Goal: Information Seeking & Learning: Check status

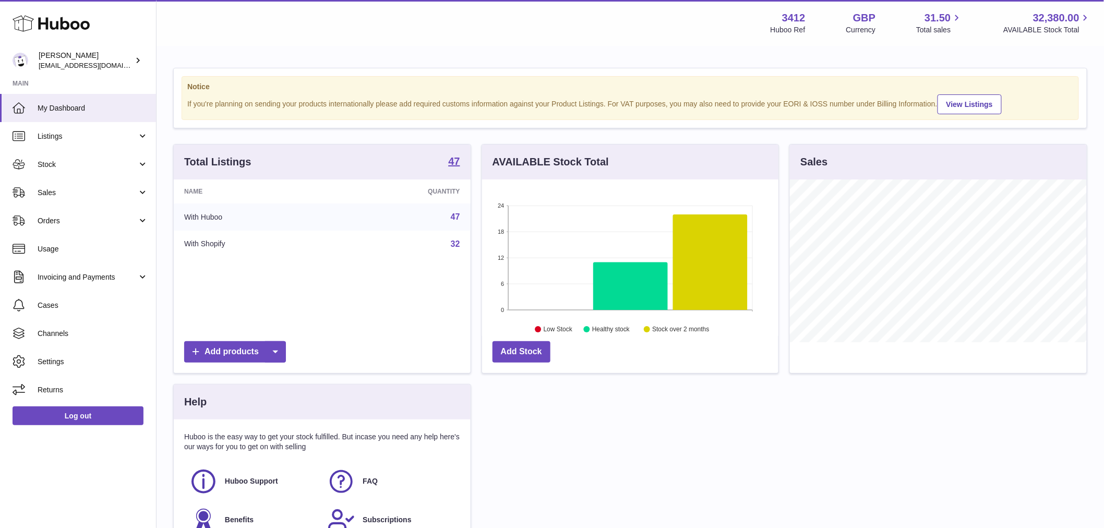
scroll to position [163, 296]
drag, startPoint x: 64, startPoint y: 162, endPoint x: 88, endPoint y: 207, distance: 50.6
click at [64, 162] on span "Stock" at bounding box center [88, 165] width 100 height 10
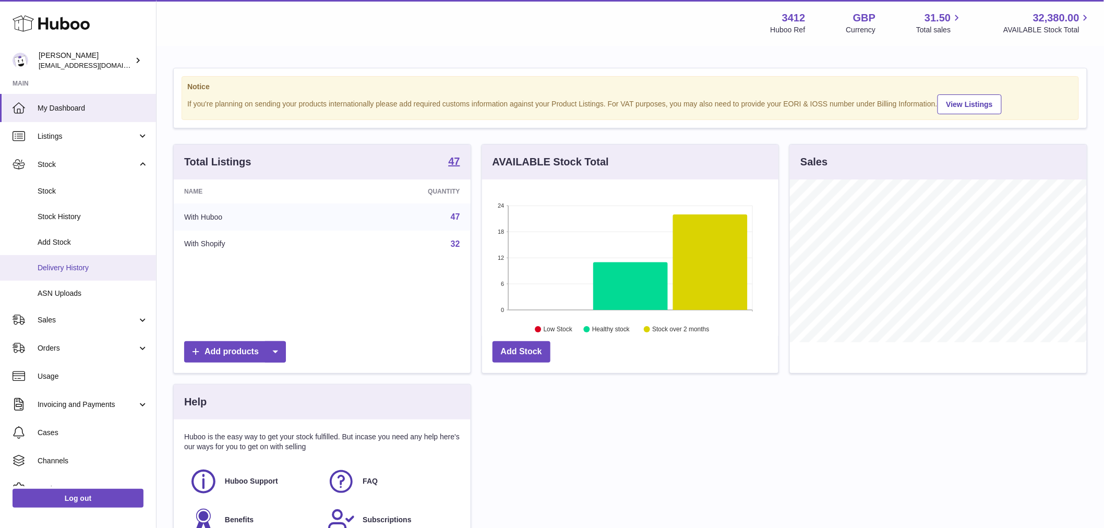
click at [91, 270] on span "Delivery History" at bounding box center [93, 268] width 111 height 10
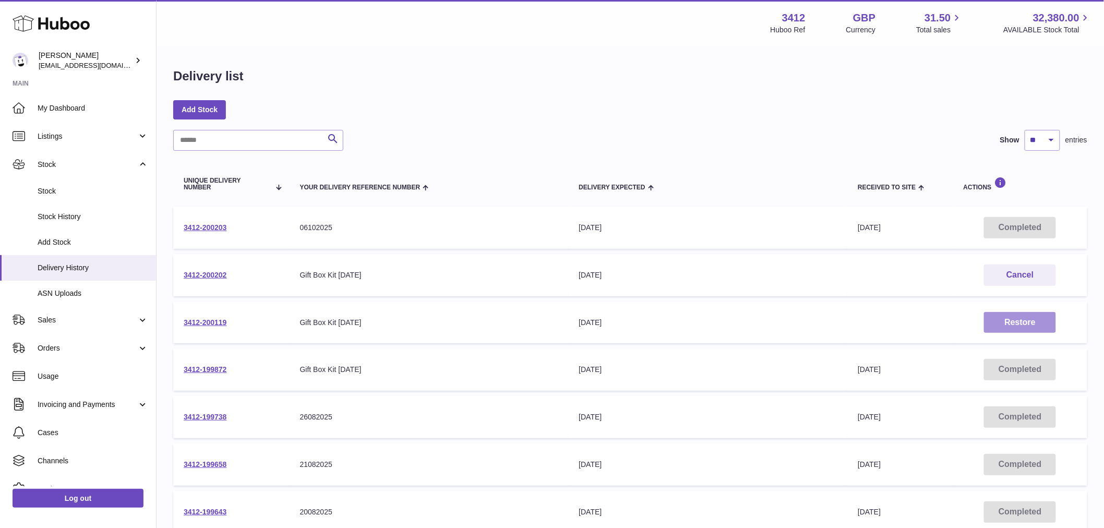
click at [1018, 321] on button "Restore" at bounding box center [1020, 322] width 72 height 21
click at [214, 325] on link "3412-200119" at bounding box center [205, 322] width 43 height 8
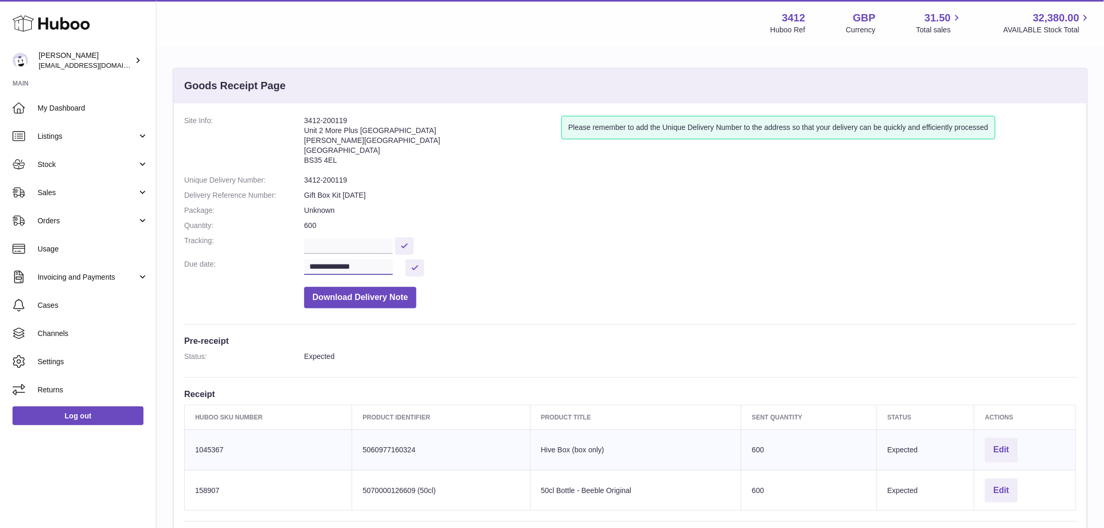
click at [326, 265] on input "**********" at bounding box center [348, 267] width 89 height 16
click at [446, 288] on button "button" at bounding box center [452, 286] width 21 height 25
click at [407, 353] on span "10" at bounding box center [404, 348] width 19 height 19
click at [423, 264] on button at bounding box center [414, 267] width 19 height 17
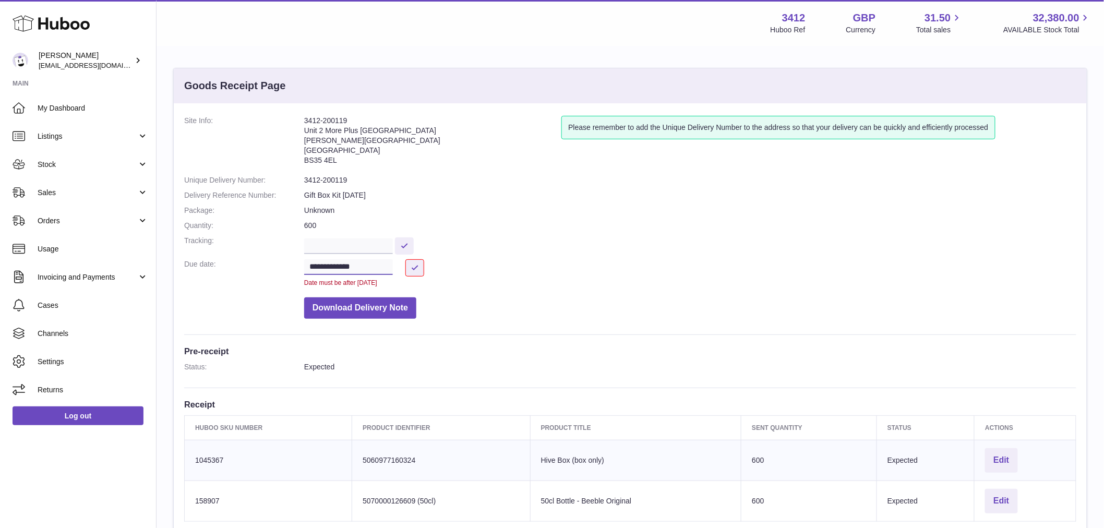
click at [367, 265] on input "**********" at bounding box center [348, 267] width 89 height 16
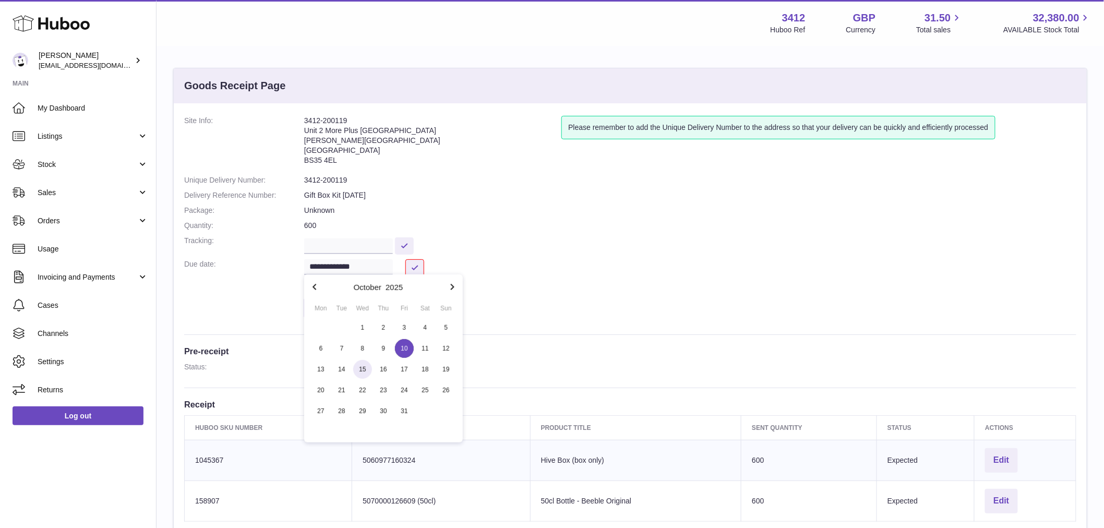
click at [362, 366] on span "15" at bounding box center [362, 369] width 19 height 19
type input "**********"
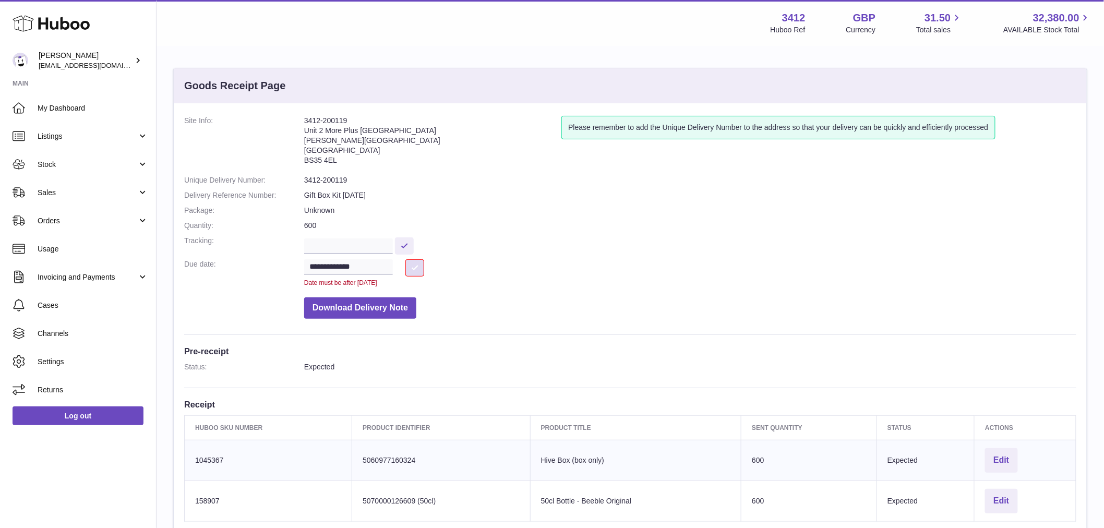
click at [414, 265] on button at bounding box center [414, 267] width 19 height 17
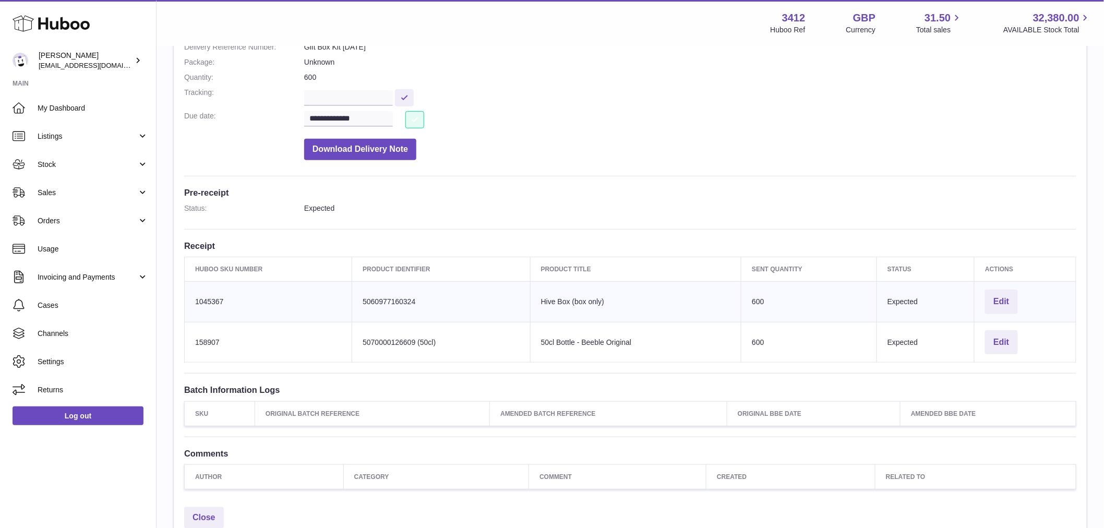
scroll to position [174, 0]
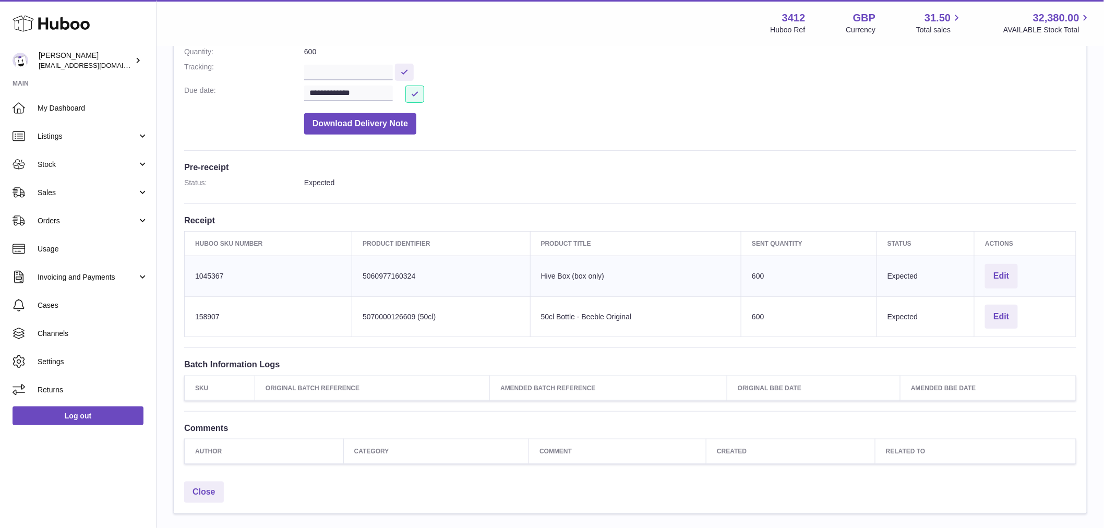
click at [695, 153] on div "**********" at bounding box center [630, 203] width 913 height 547
drag, startPoint x: 623, startPoint y: 274, endPoint x: 536, endPoint y: 281, distance: 87.4
click at [536, 281] on td "Product title Hive Box (box only)" at bounding box center [635, 276] width 211 height 41
drag, startPoint x: 651, startPoint y: 316, endPoint x: 525, endPoint y: 320, distance: 125.3
click at [525, 320] on tr "Huboo SKU Number 158907 Client Identifier 5070000126609 (50cl) Product title 50…" at bounding box center [631, 316] width 892 height 41
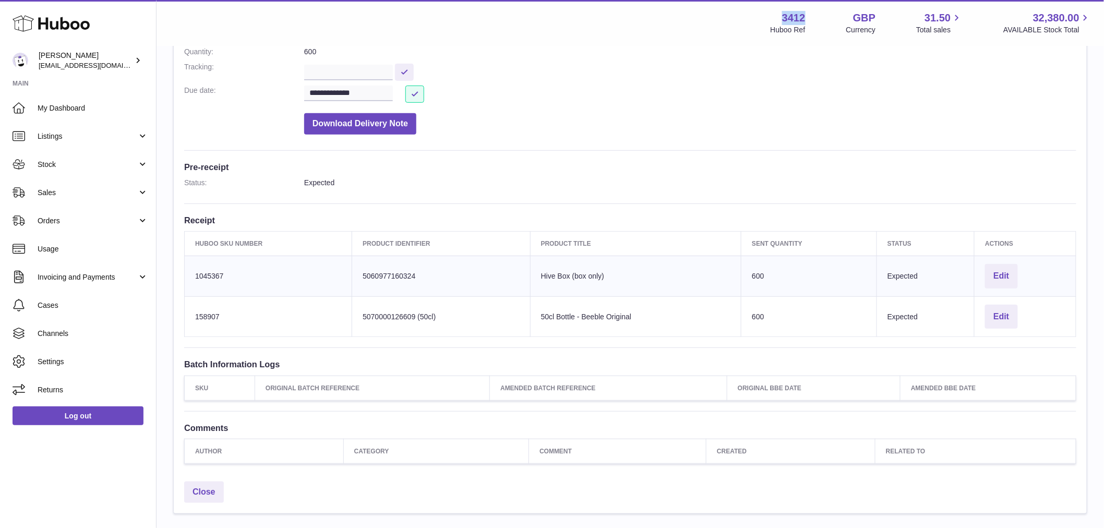
drag, startPoint x: 814, startPoint y: 15, endPoint x: 800, endPoint y: 16, distance: 14.1
click at [774, 11] on div "3412 Huboo Ref GBP Currency 31.50 Total sales 32,380.00 AVAILABLE Stock Total" at bounding box center [931, 23] width 321 height 24
copy strong "3412"
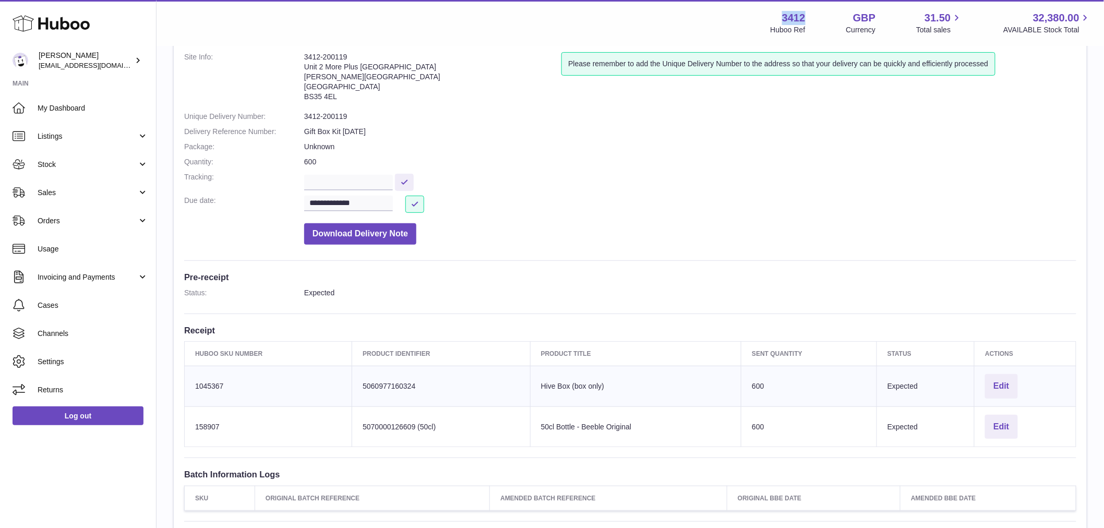
scroll to position [0, 0]
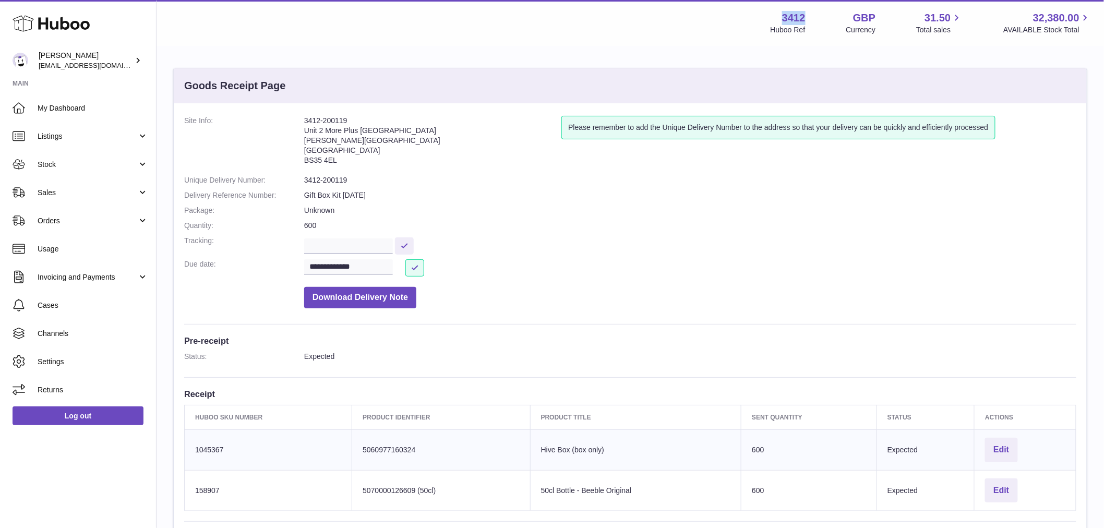
drag, startPoint x: 350, startPoint y: 122, endPoint x: 286, endPoint y: 121, distance: 63.7
click at [286, 121] on dl "**********" at bounding box center [630, 215] width 892 height 198
copy dl "3412-200119"
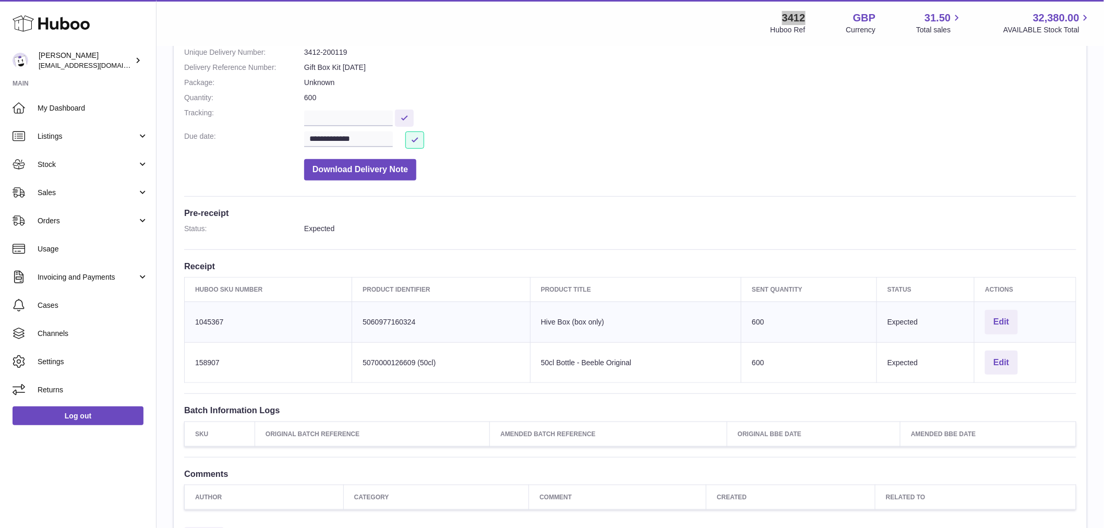
scroll to position [242, 0]
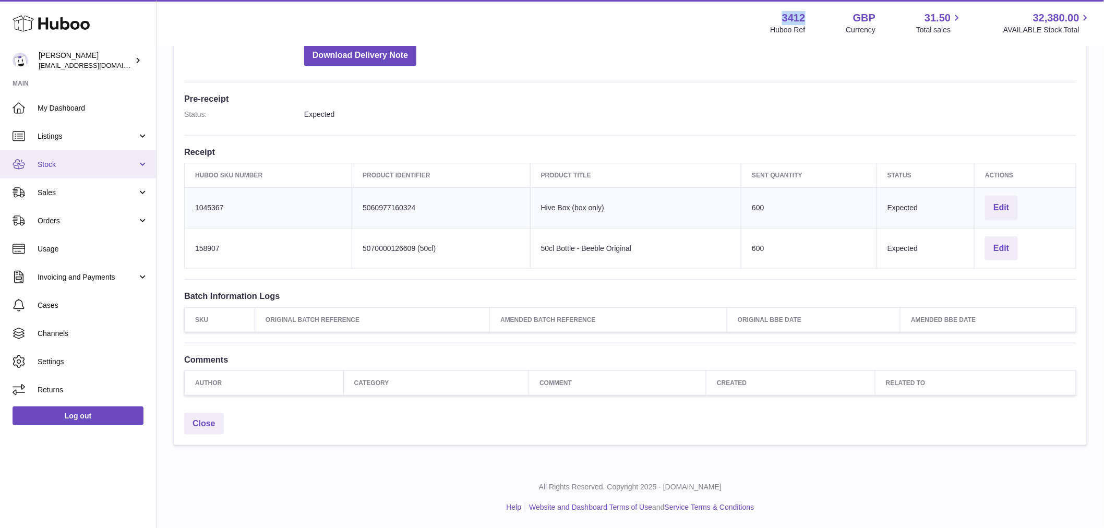
click at [50, 163] on span "Stock" at bounding box center [88, 165] width 100 height 10
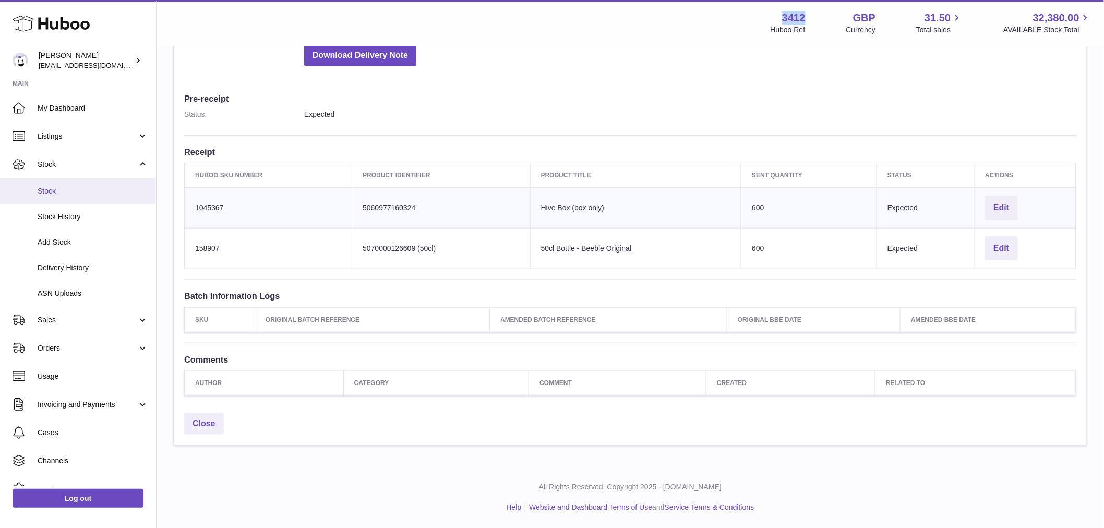
click at [70, 190] on span "Stock" at bounding box center [93, 191] width 111 height 10
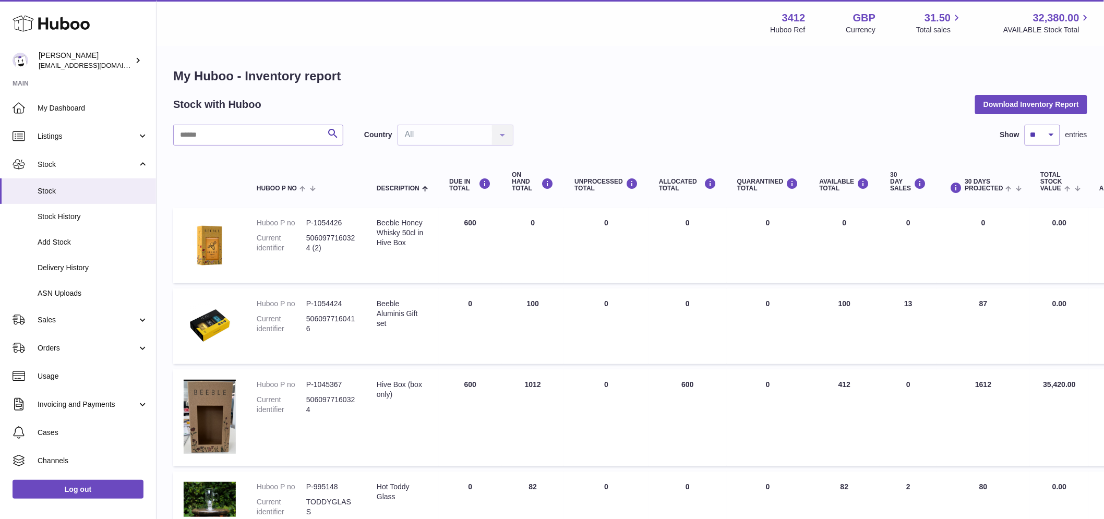
click at [473, 223] on td "DUE IN Total 600" at bounding box center [470, 246] width 63 height 76
click at [474, 262] on td "DUE IN Total 600" at bounding box center [470, 246] width 63 height 76
click at [461, 218] on td "DUE IN Total 600" at bounding box center [470, 246] width 63 height 76
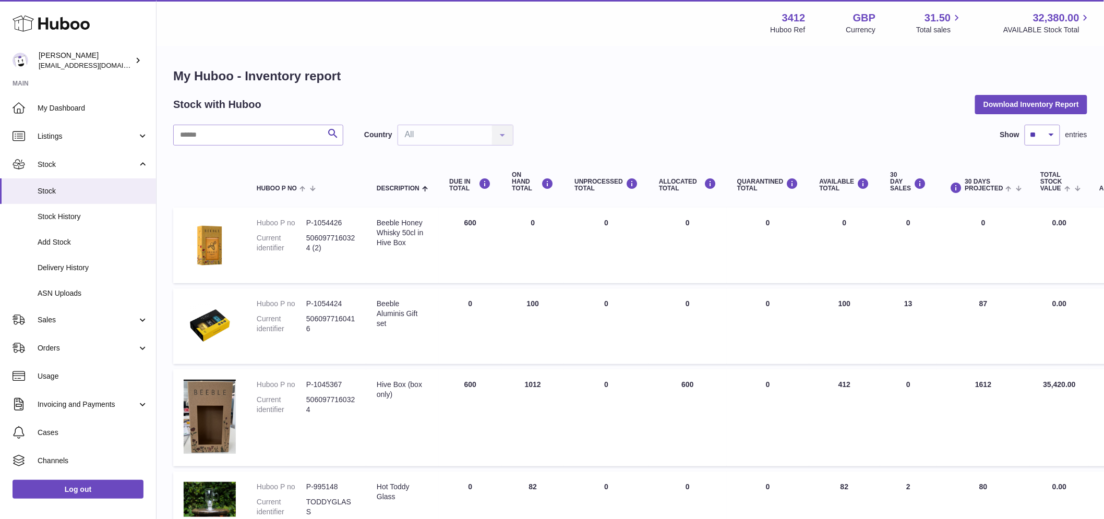
click at [461, 218] on td "DUE IN Total 600" at bounding box center [470, 246] width 63 height 76
click at [440, 257] on td "DUE IN Total 600" at bounding box center [470, 246] width 63 height 76
click at [455, 220] on td "DUE IN Total 600" at bounding box center [470, 246] width 63 height 76
click at [458, 219] on td "DUE IN Total 600" at bounding box center [470, 246] width 63 height 76
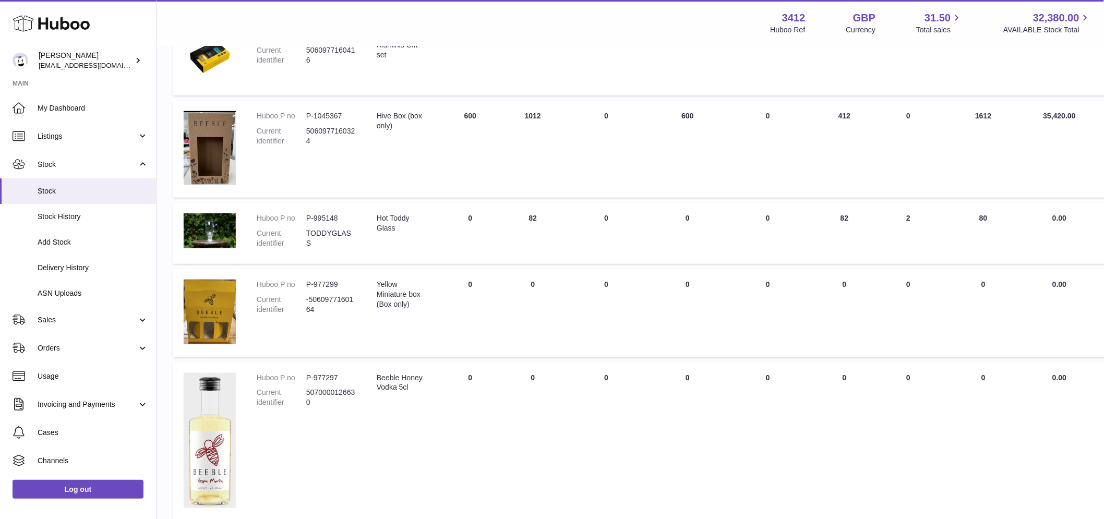
scroll to position [290, 0]
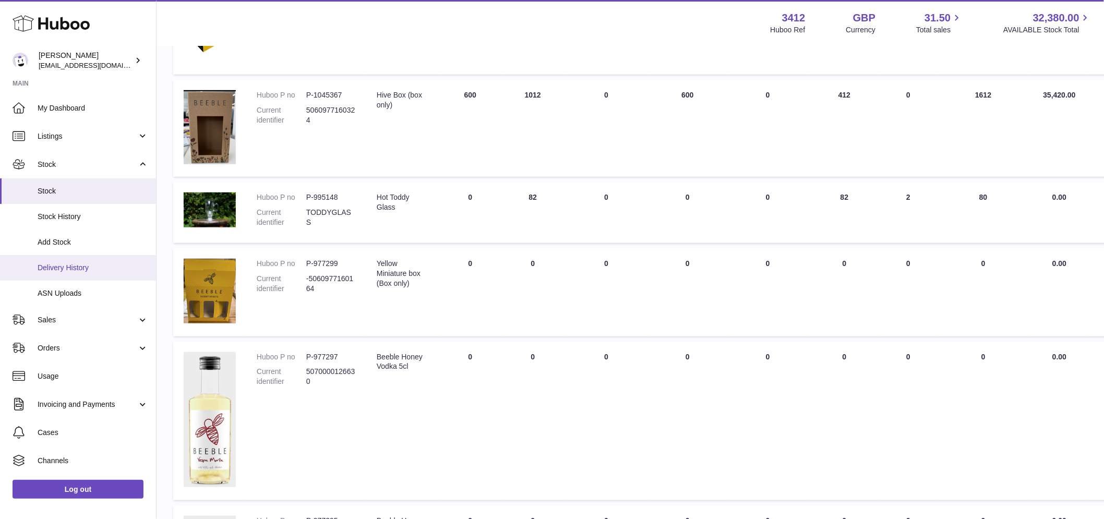
click at [63, 269] on span "Delivery History" at bounding box center [93, 268] width 111 height 10
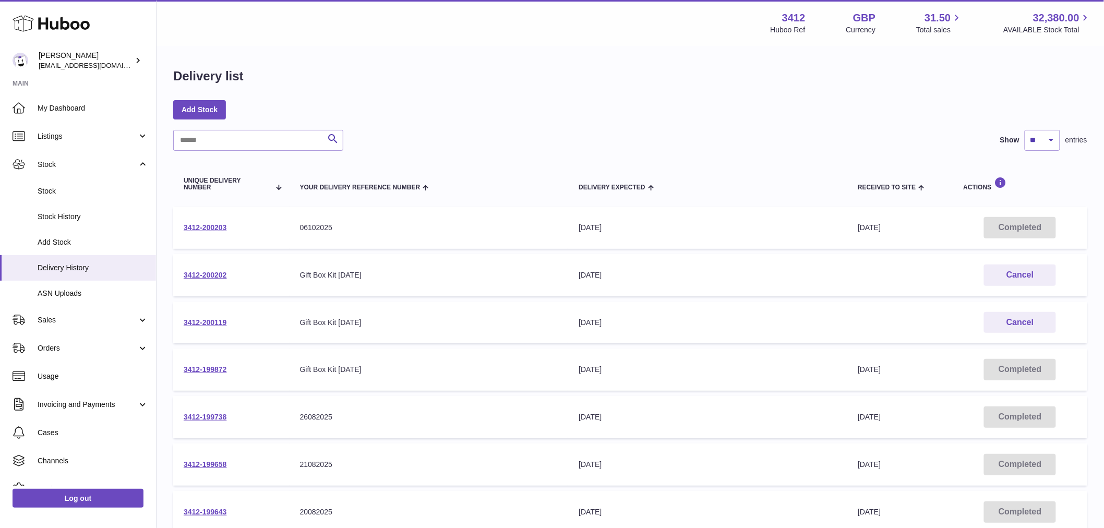
scroll to position [174, 0]
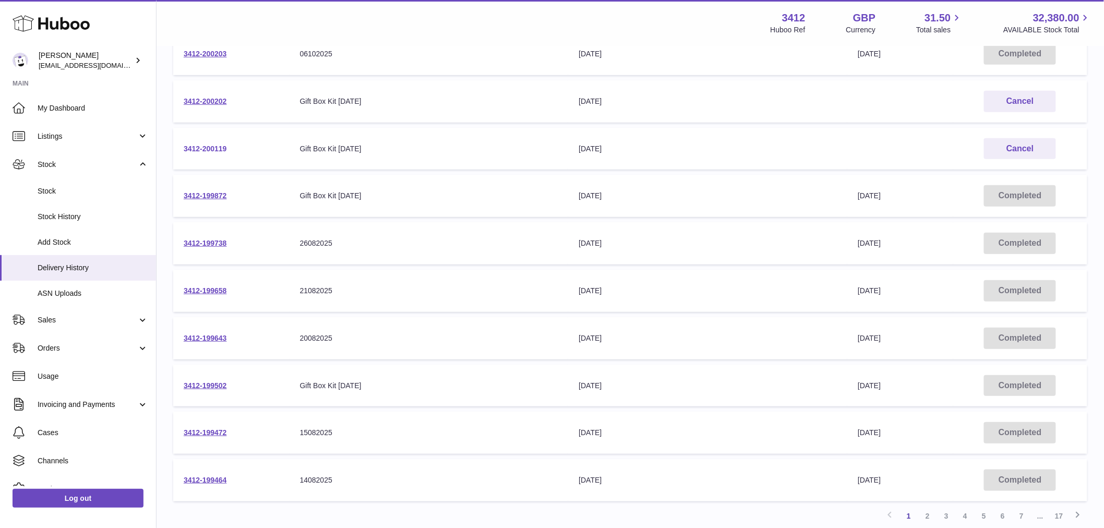
click at [205, 147] on link "3412-200119" at bounding box center [205, 149] width 43 height 8
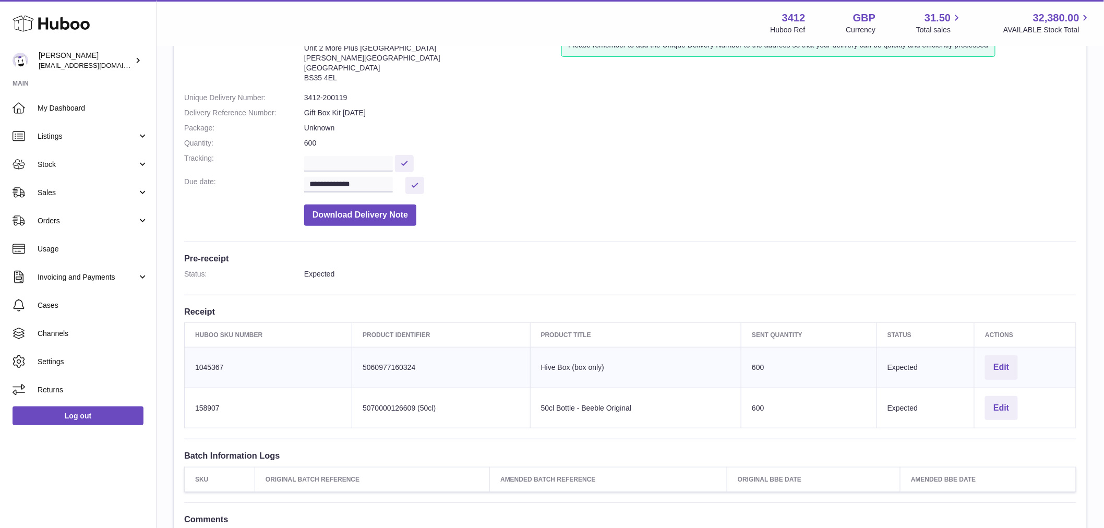
scroll to position [232, 0]
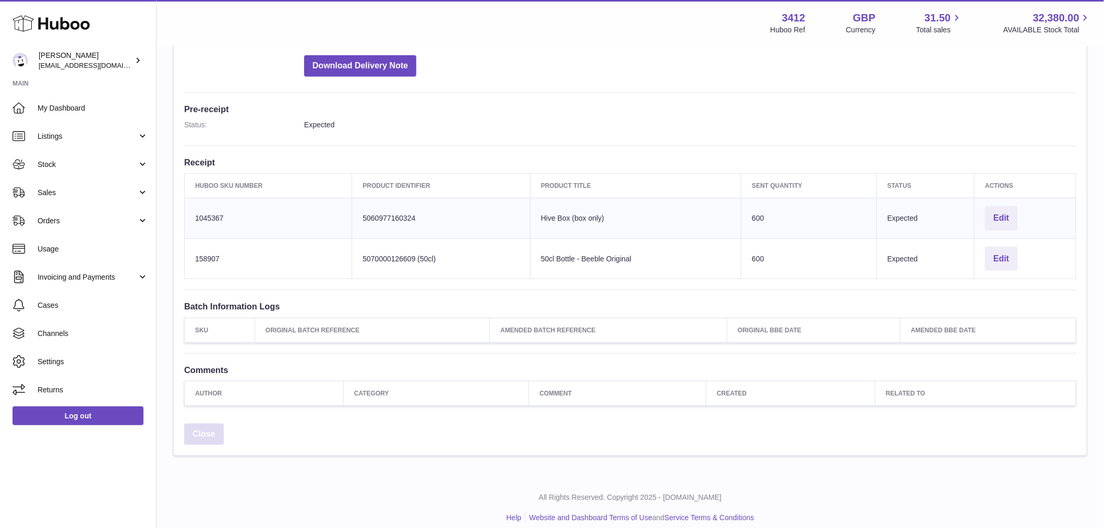
click at [201, 431] on link "Close" at bounding box center [204, 434] width 40 height 21
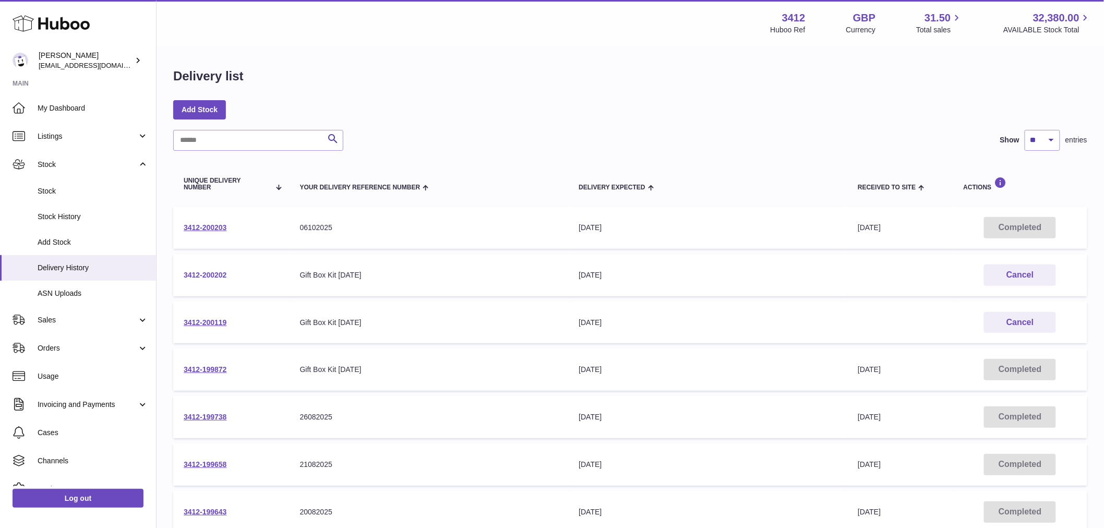
click at [212, 273] on link "3412-200202" at bounding box center [205, 275] width 43 height 8
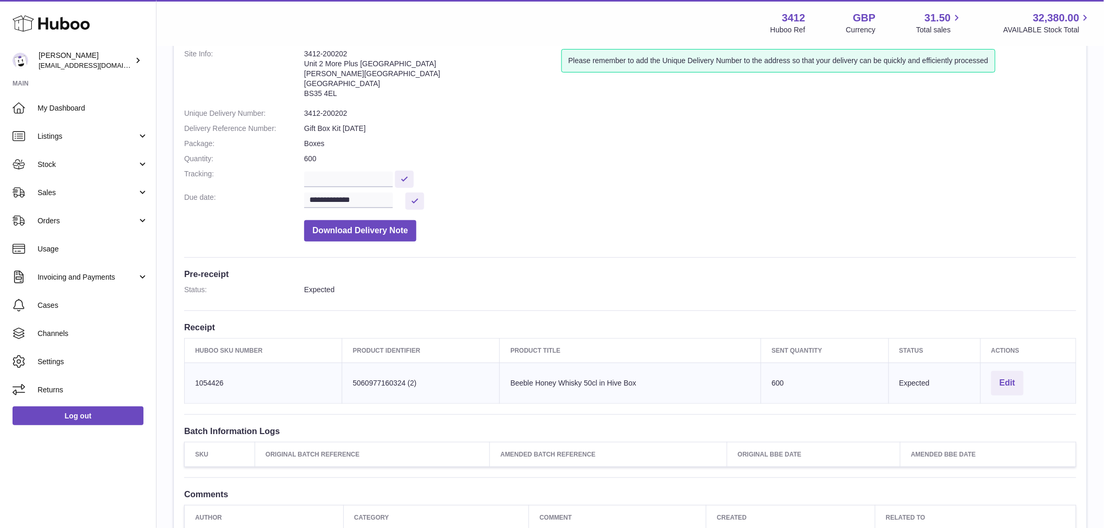
scroll to position [174, 0]
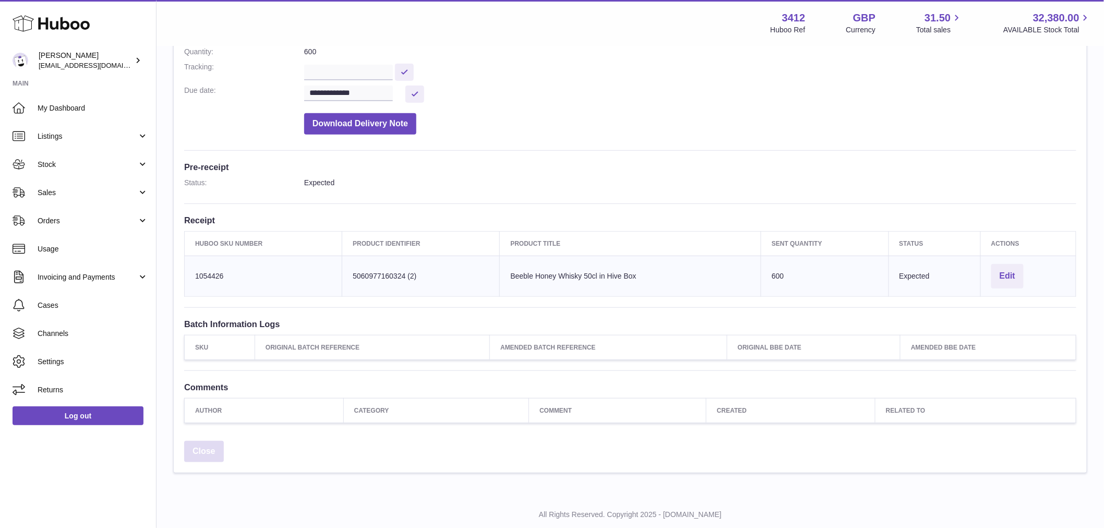
click at [209, 448] on link "Close" at bounding box center [204, 451] width 40 height 21
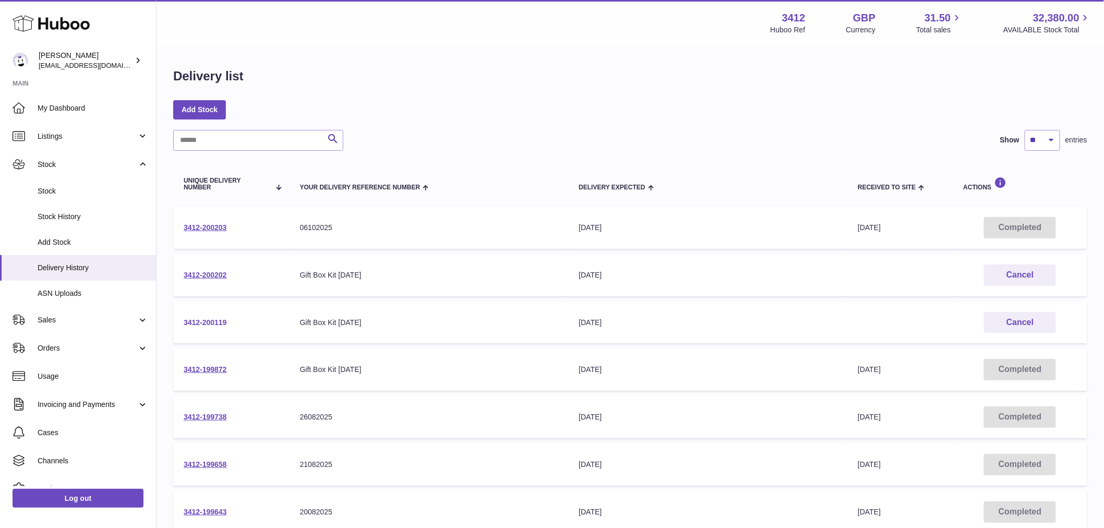
click at [218, 325] on link "3412-200119" at bounding box center [205, 322] width 43 height 8
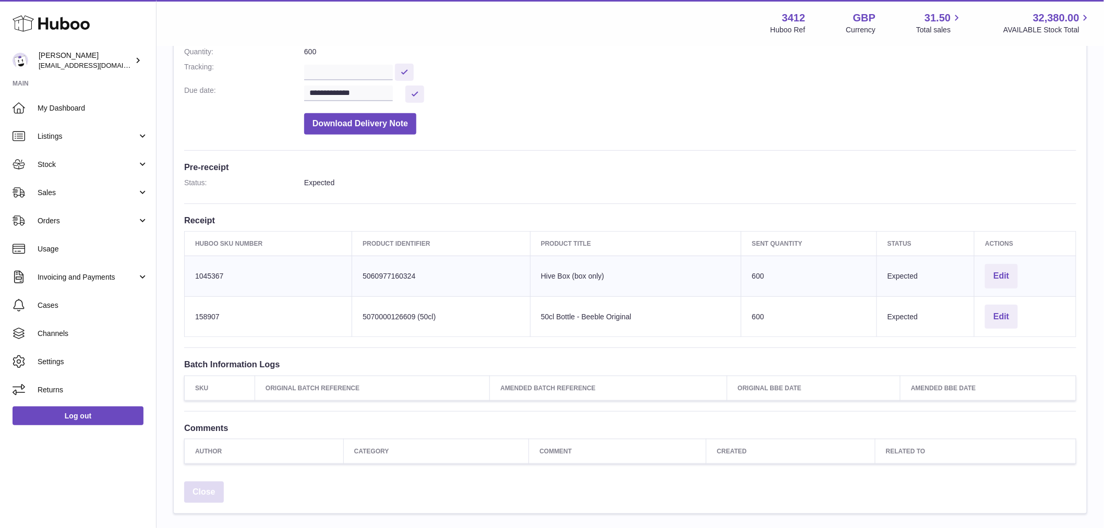
scroll to position [242, 0]
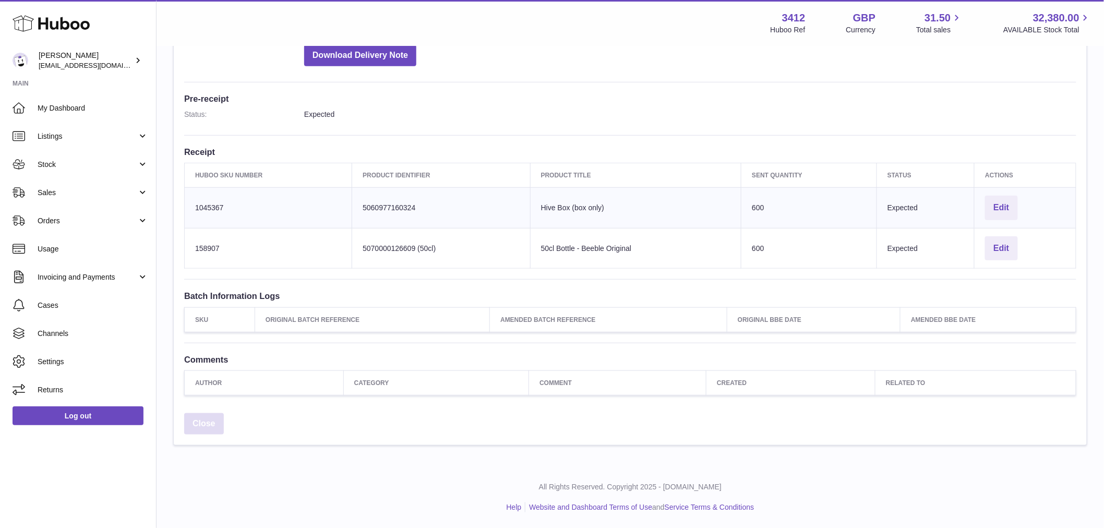
click at [205, 428] on link "Close" at bounding box center [204, 423] width 40 height 21
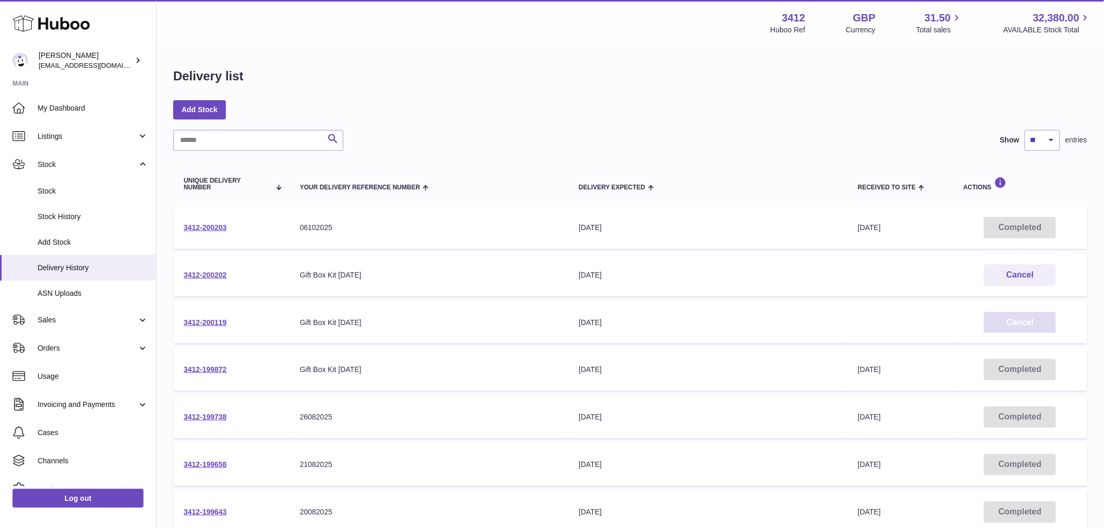
click at [1019, 326] on button "Cancel" at bounding box center [1020, 322] width 72 height 21
click at [667, 326] on div "[DATE]" at bounding box center [708, 323] width 258 height 10
click at [54, 199] on link "Stock" at bounding box center [78, 191] width 156 height 26
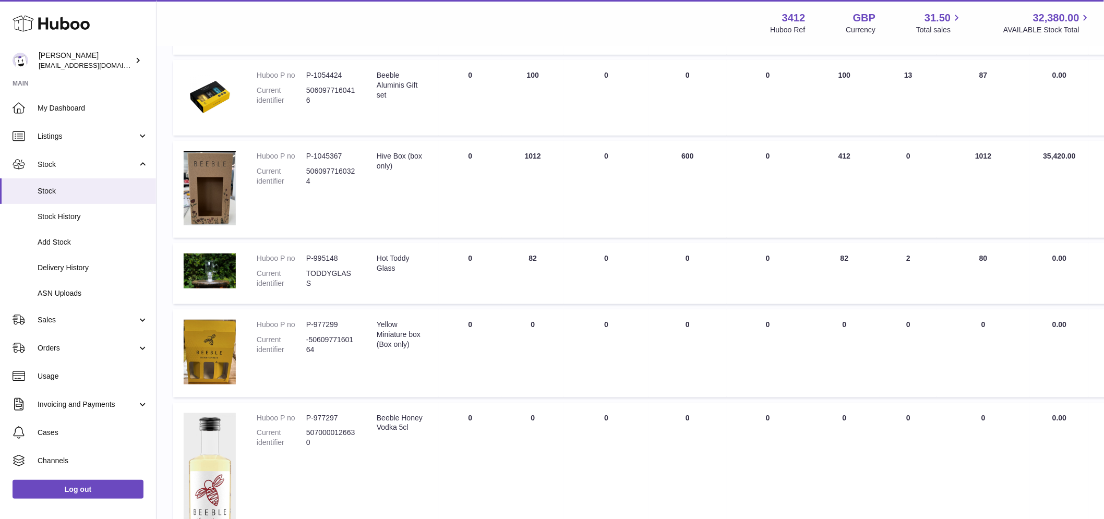
scroll to position [232, 0]
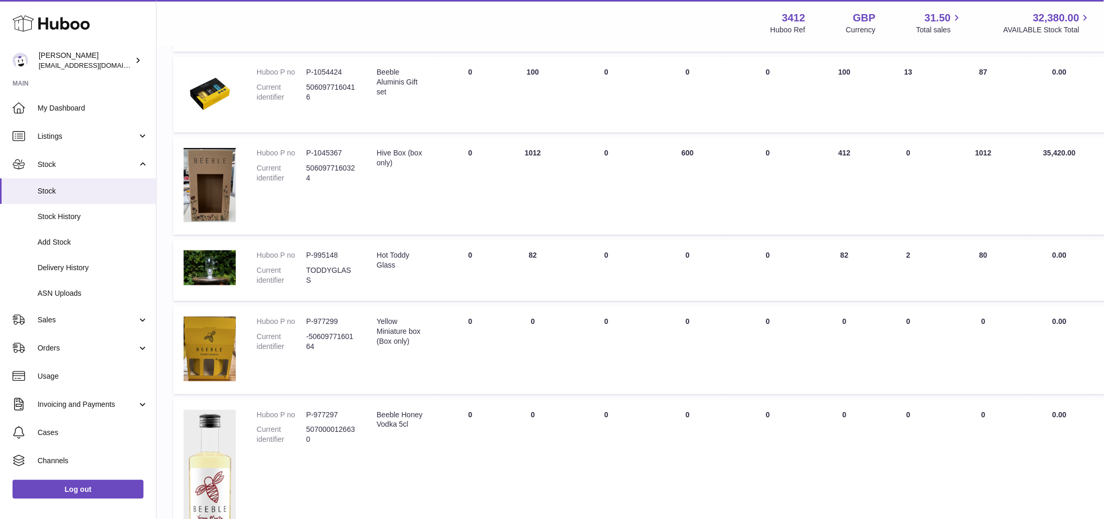
click at [517, 164] on td "ON HAND Total 1012" at bounding box center [532, 187] width 63 height 98
click at [517, 162] on td "ON HAND Total 1012" at bounding box center [532, 187] width 63 height 98
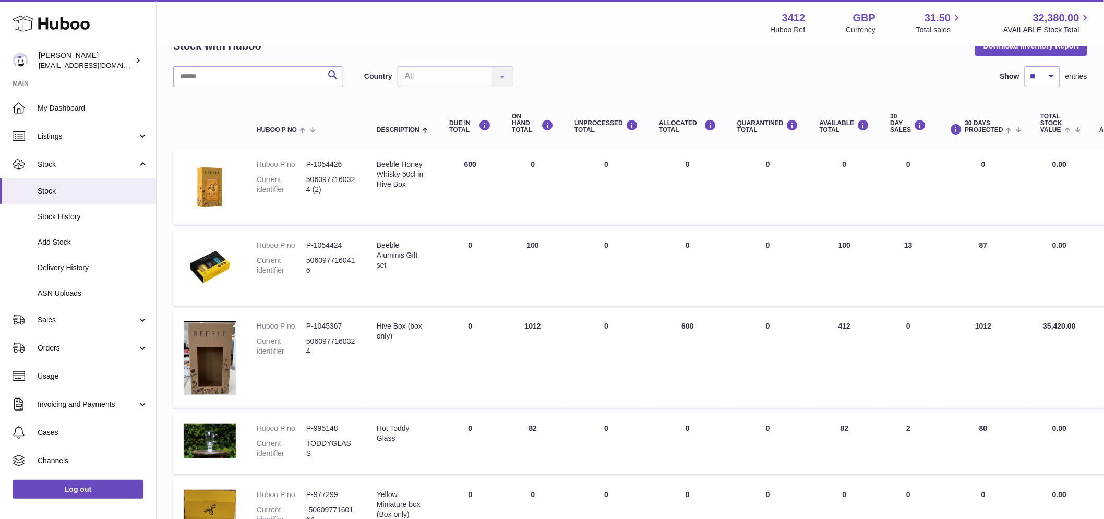
scroll to position [58, 0]
click at [667, 130] on div "ALLOCATED Total" at bounding box center [687, 127] width 57 height 14
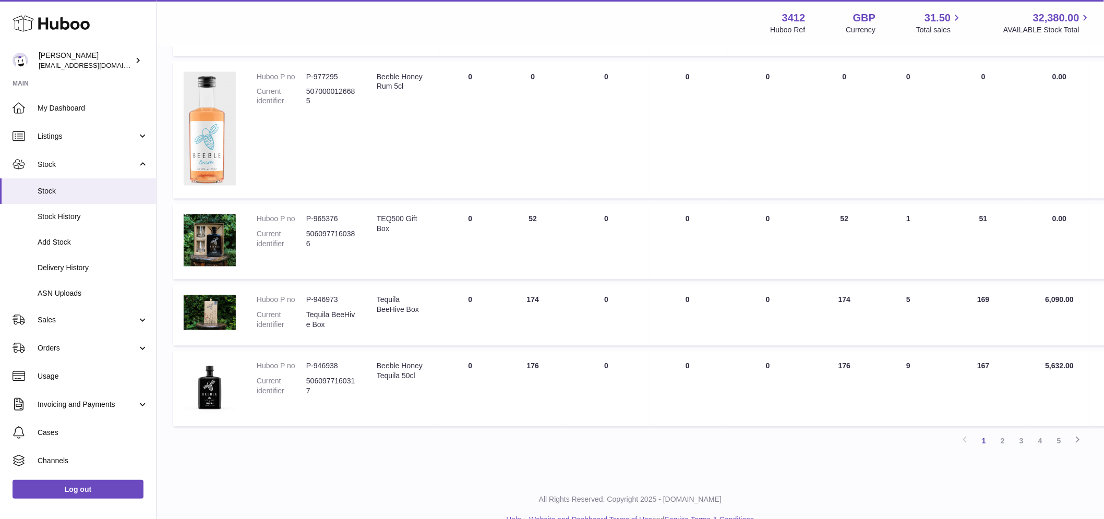
scroll to position [753, 0]
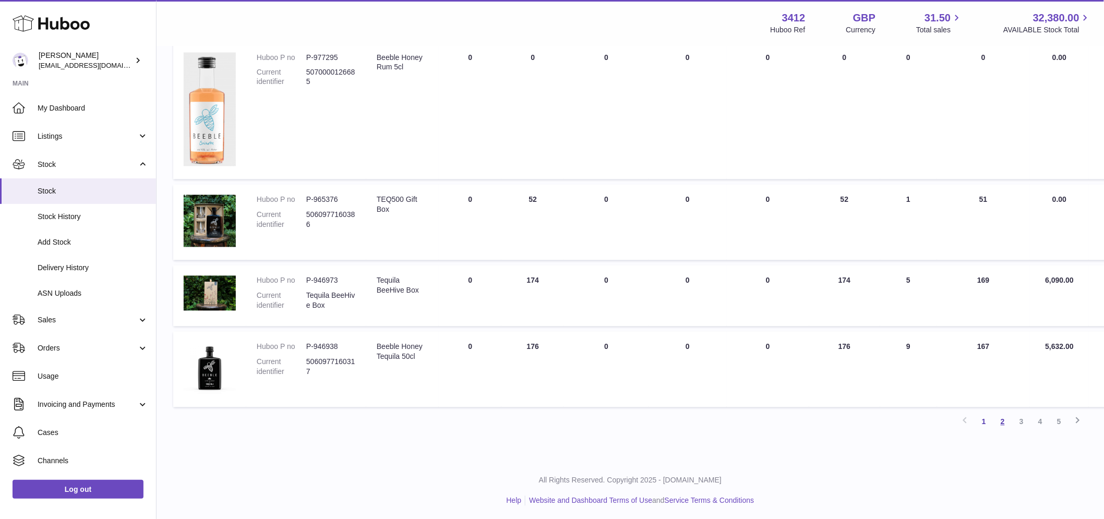
click at [1004, 424] on link "2" at bounding box center [1002, 422] width 19 height 19
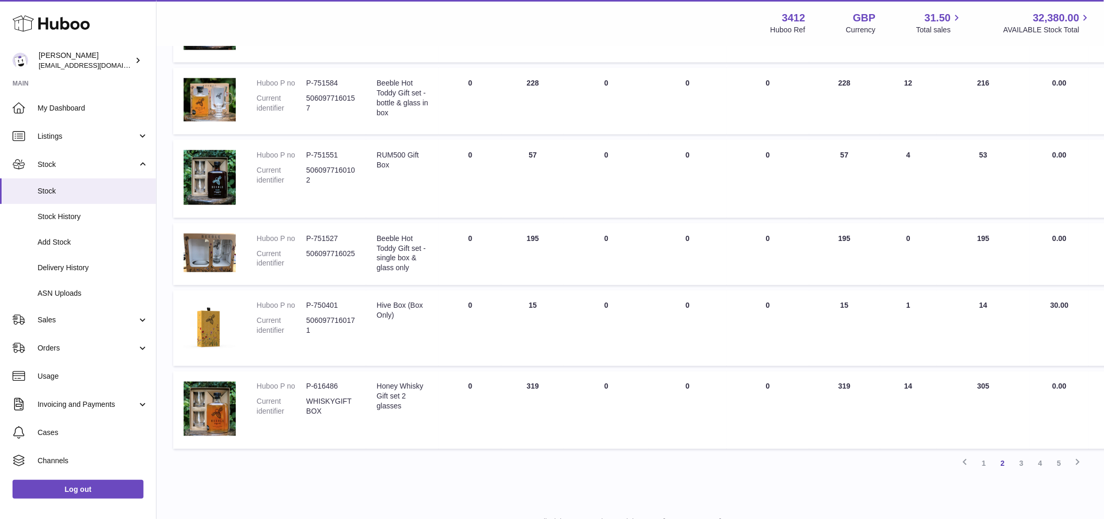
scroll to position [596, 0]
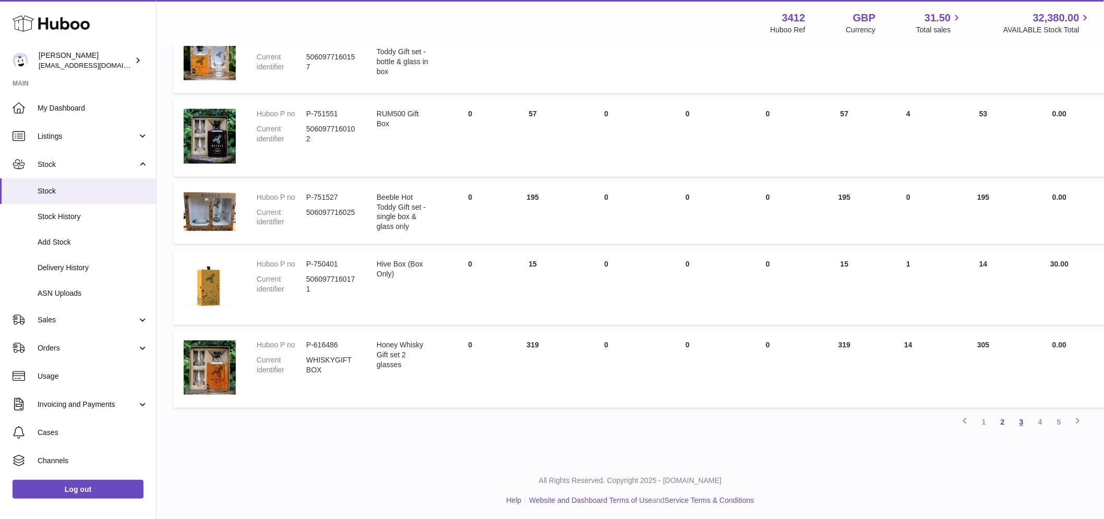
click at [1023, 424] on link "3" at bounding box center [1021, 422] width 19 height 19
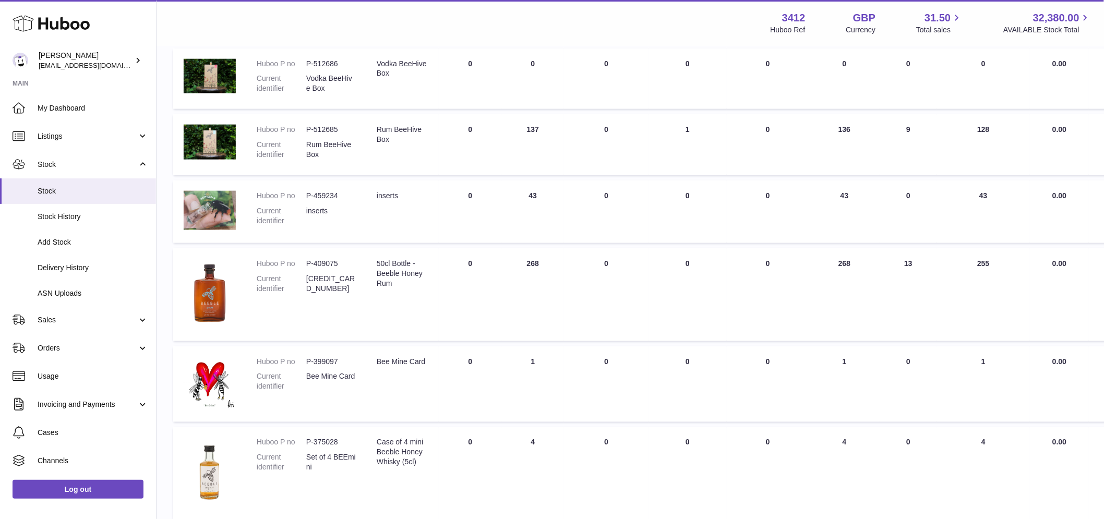
scroll to position [575, 0]
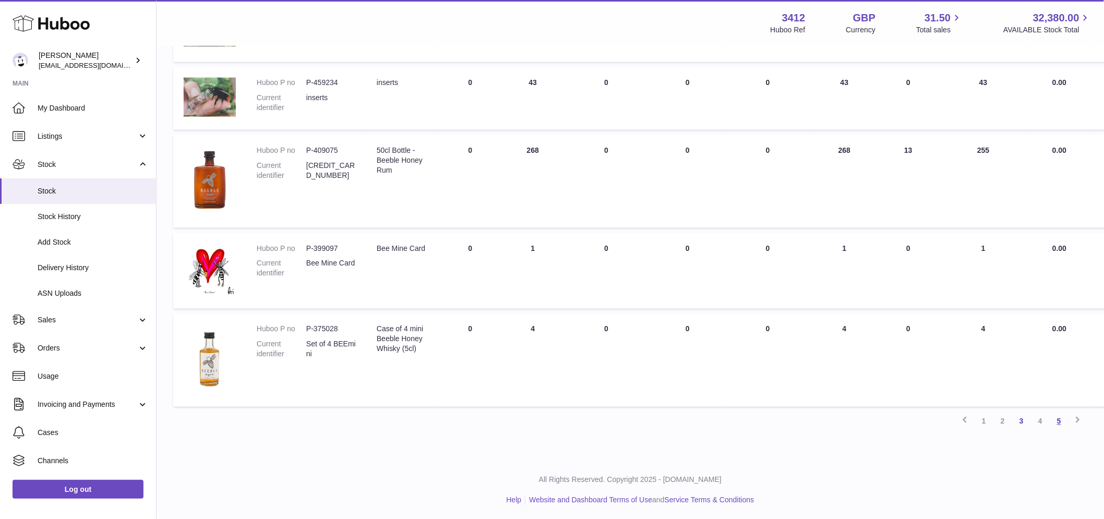
click at [1058, 419] on link "5" at bounding box center [1059, 421] width 19 height 19
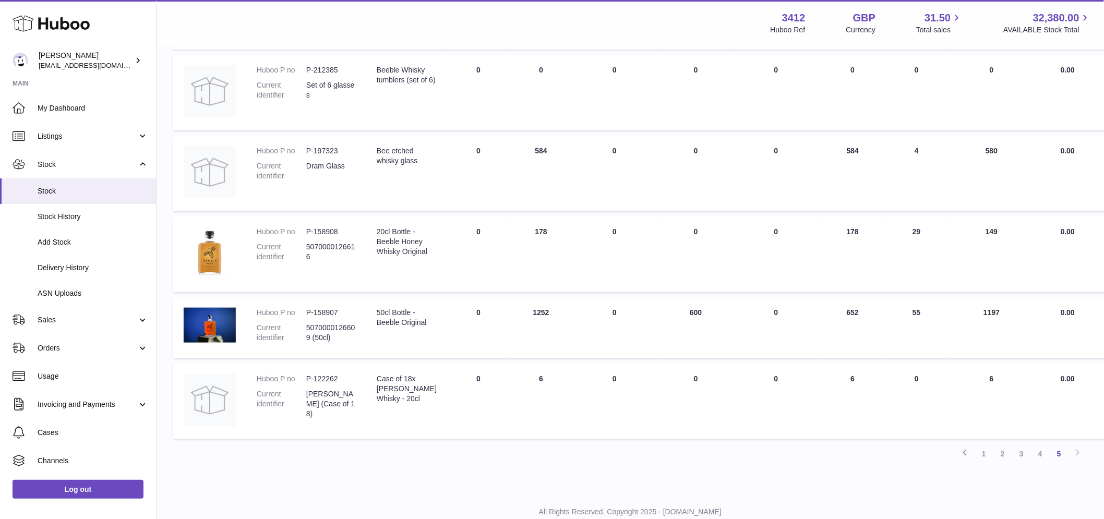
scroll to position [56, 0]
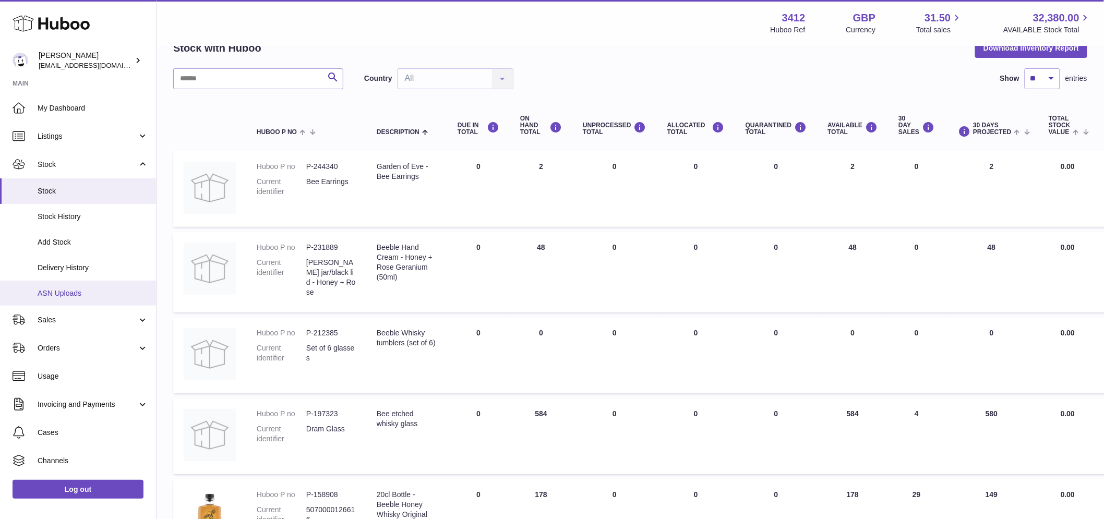
click at [72, 295] on span "ASN Uploads" at bounding box center [93, 294] width 111 height 10
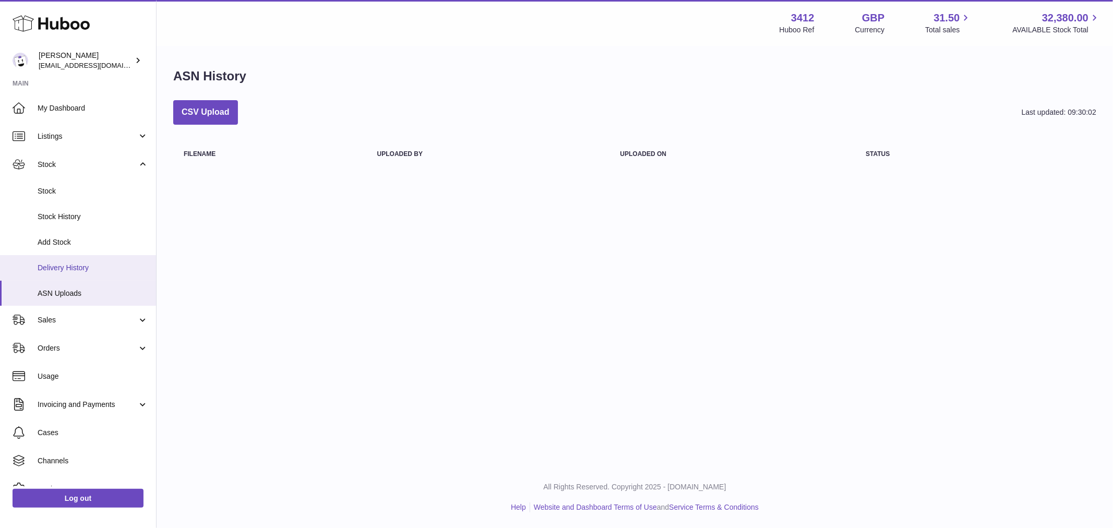
click at [79, 264] on span "Delivery History" at bounding box center [93, 268] width 111 height 10
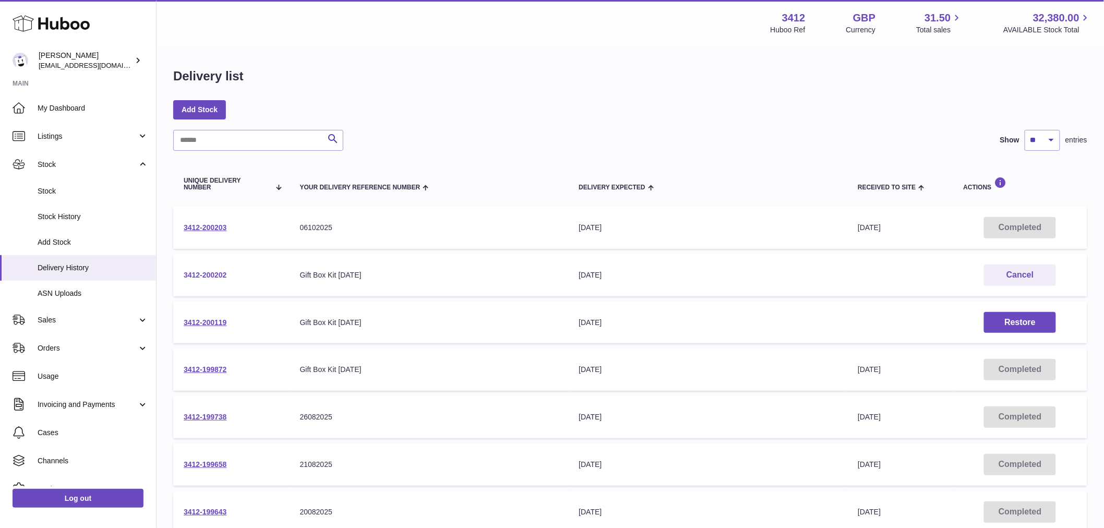
click at [217, 273] on link "3412-200202" at bounding box center [205, 275] width 43 height 8
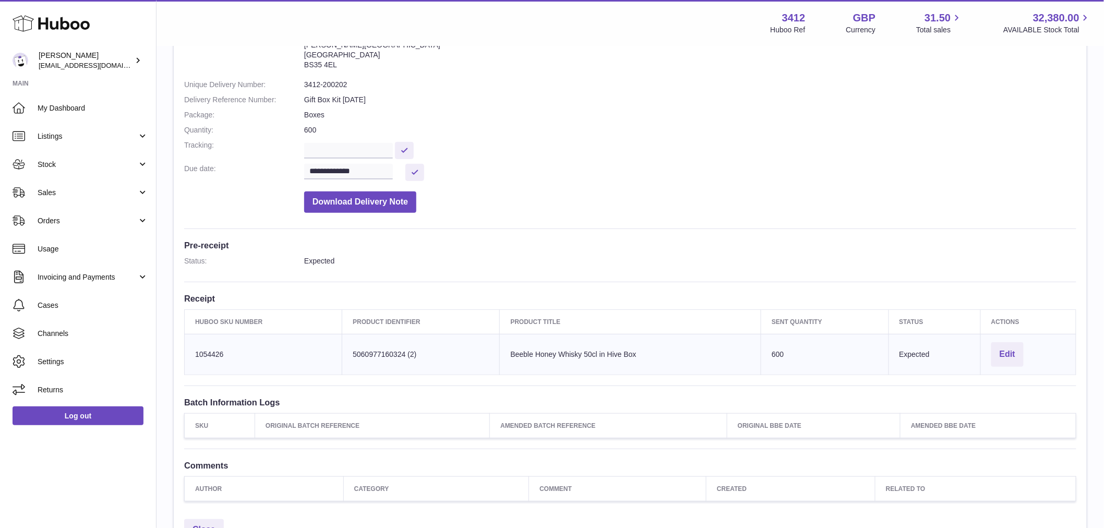
scroll to position [174, 0]
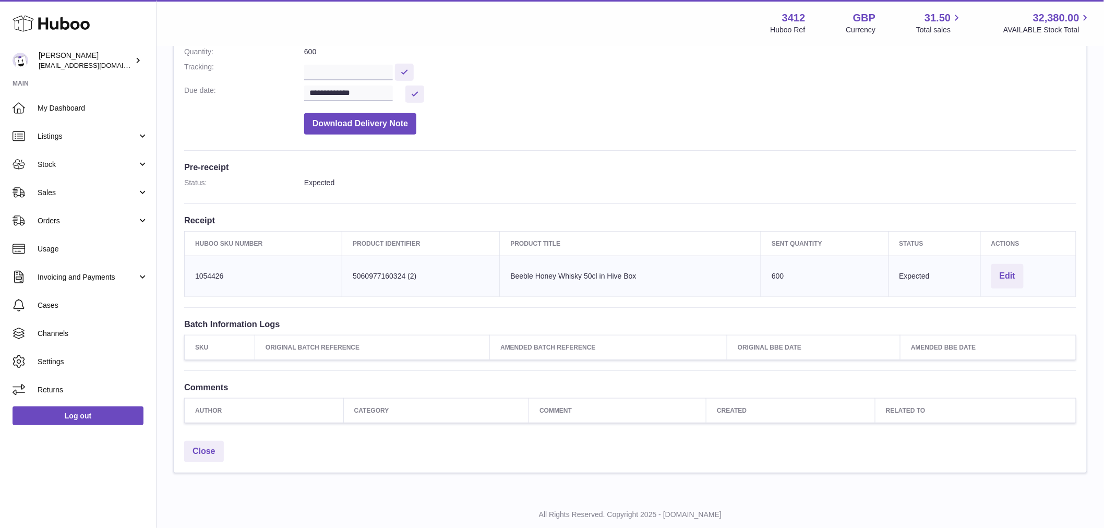
click at [508, 284] on td "Product title Beeble Honey Whisky 50cl in Hive Box" at bounding box center [630, 276] width 261 height 41
click at [506, 283] on td "Product title Beeble Honey Whisky 50cl in Hive Box" at bounding box center [630, 276] width 261 height 41
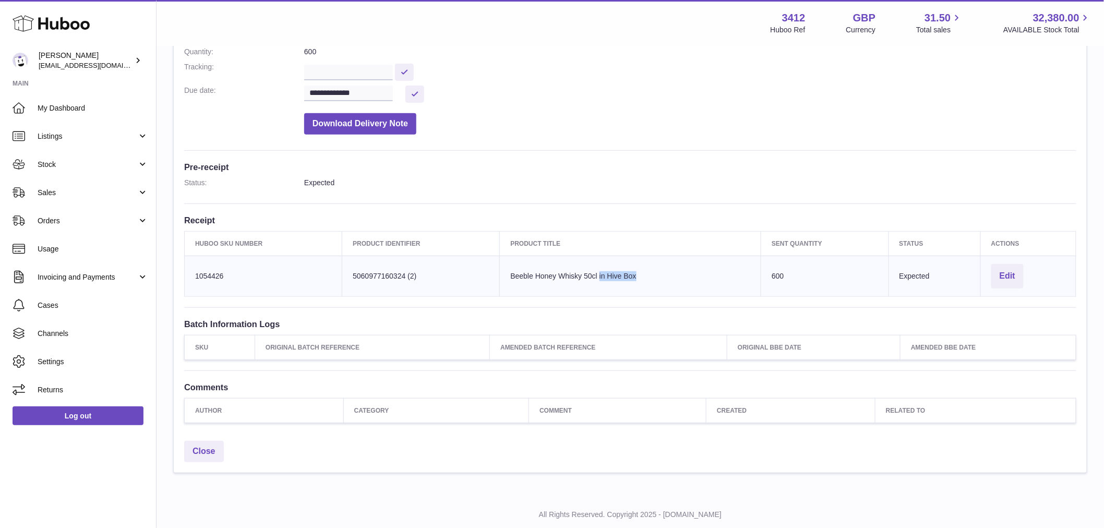
click at [618, 279] on td "Product title Beeble Honey Whisky 50cl in Hive Box" at bounding box center [630, 276] width 261 height 41
click at [755, 283] on td "Product title Beeble Honey Whisky 50cl in Hive Box" at bounding box center [630, 276] width 261 height 41
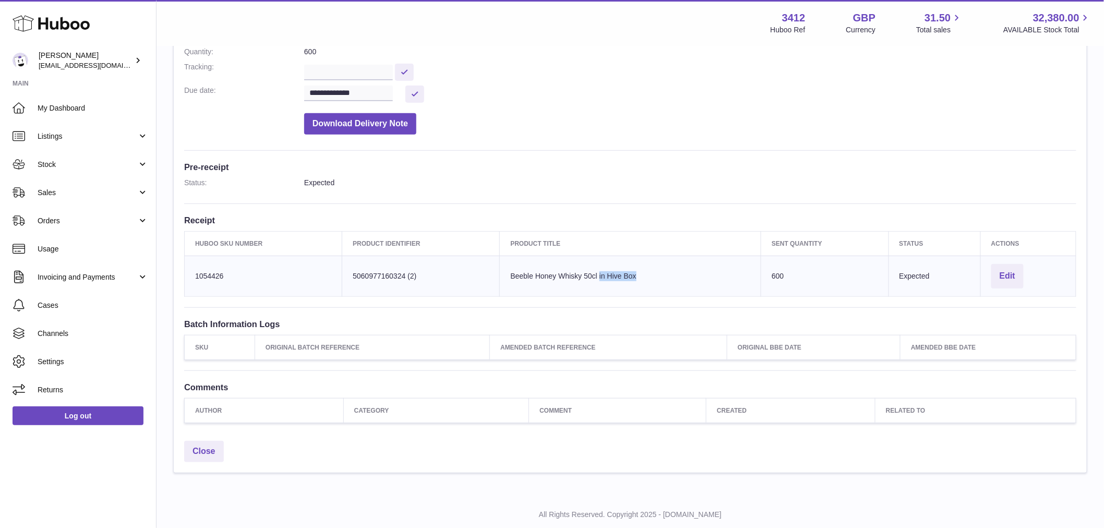
scroll to position [0, 0]
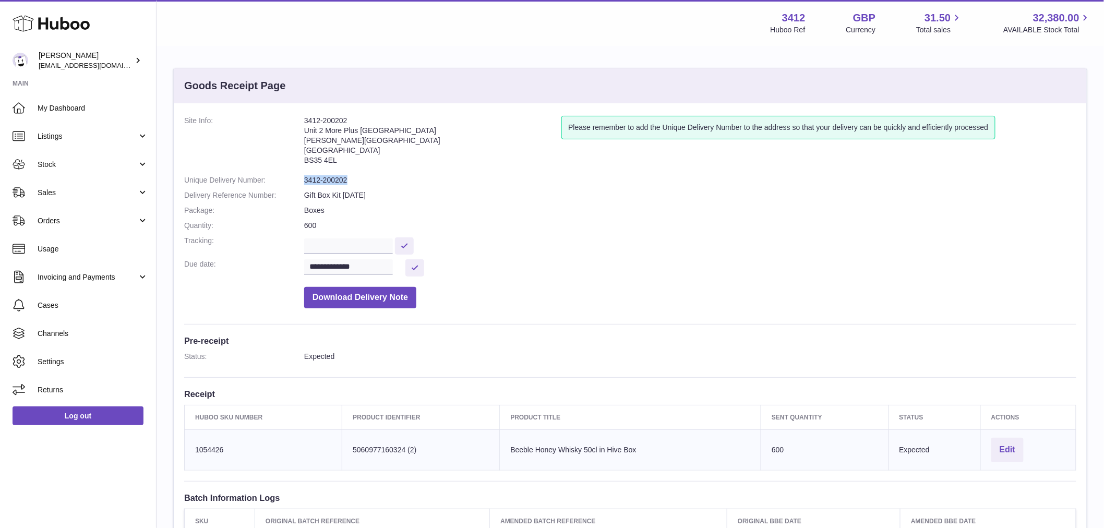
drag, startPoint x: 352, startPoint y: 177, endPoint x: 300, endPoint y: 182, distance: 51.8
click at [300, 182] on dl "**********" at bounding box center [630, 215] width 892 height 198
copy dl "3412-200202"
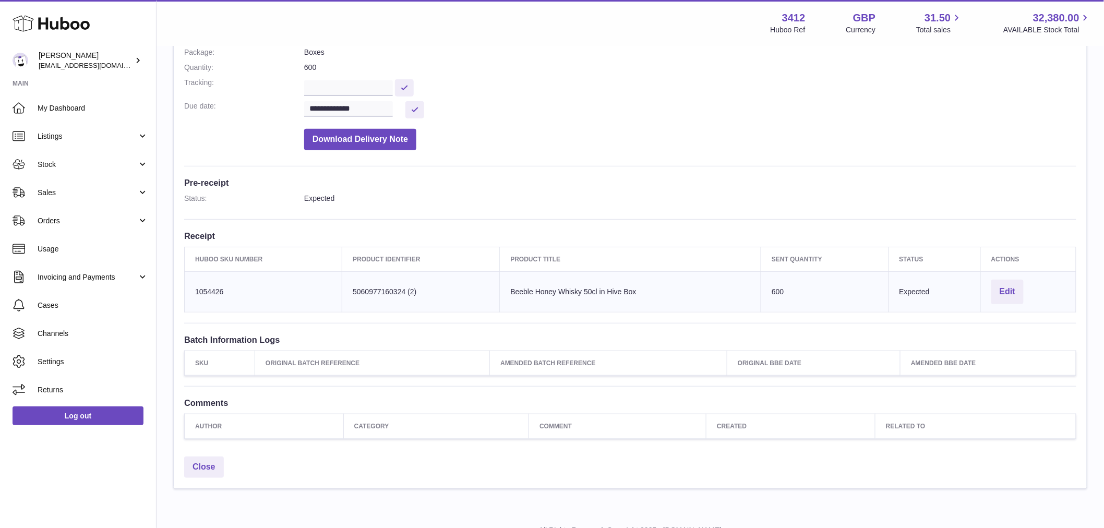
scroll to position [201, 0]
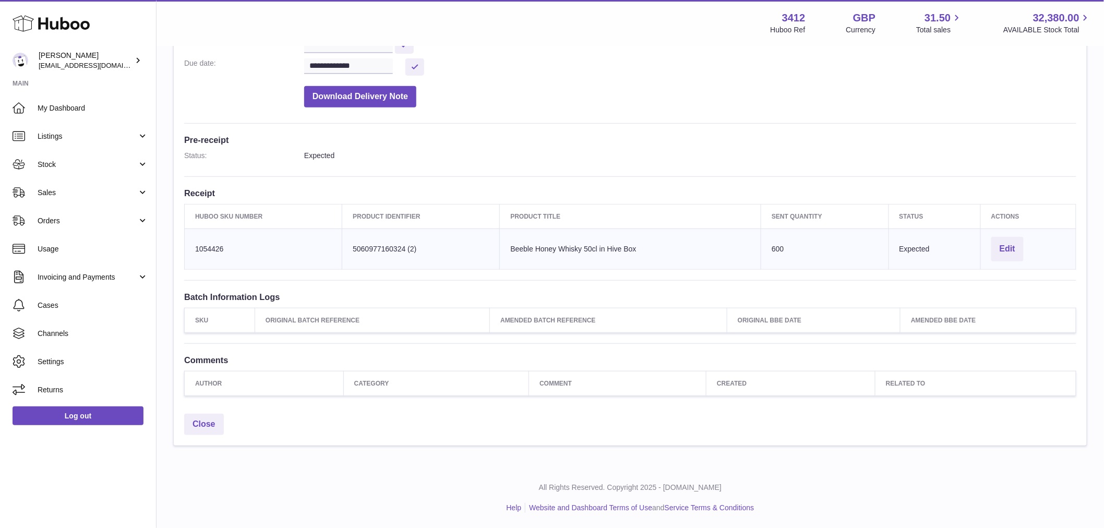
click at [229, 249] on td "Huboo SKU Number 1054426" at bounding box center [264, 249] width 158 height 41
click at [228, 249] on td "Huboo SKU Number 1054426" at bounding box center [264, 249] width 158 height 41
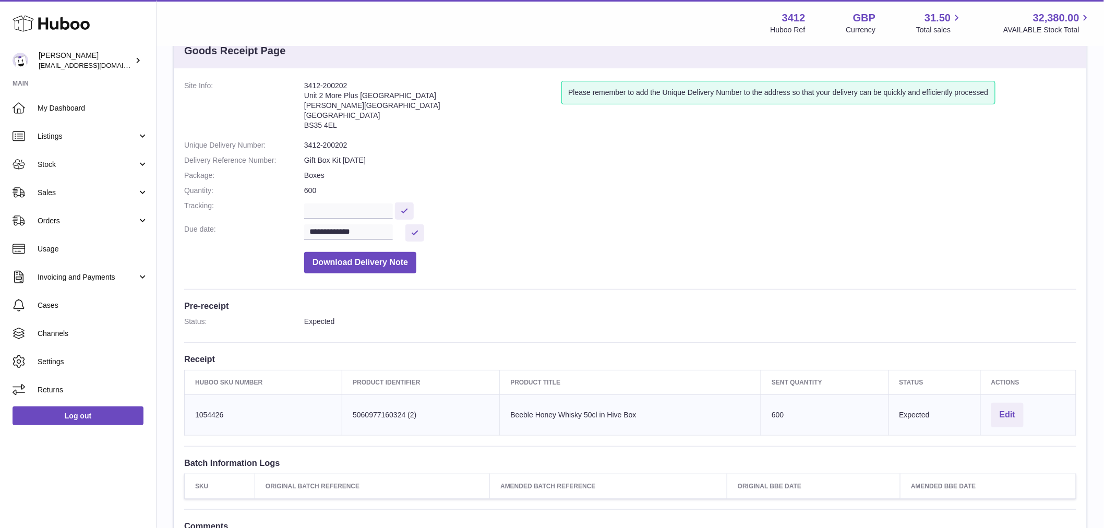
scroll to position [0, 0]
